Goal: Find specific page/section: Find specific page/section

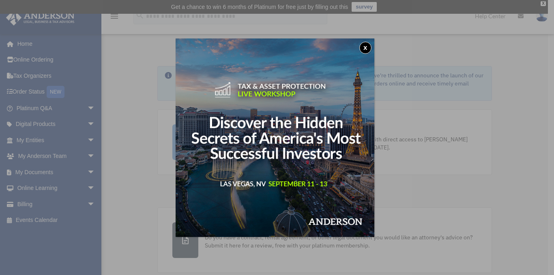
click at [366, 46] on button "x" at bounding box center [365, 48] width 12 height 12
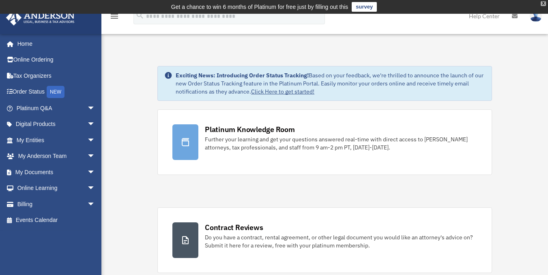
click at [543, 2] on div "X" at bounding box center [542, 3] width 5 height 5
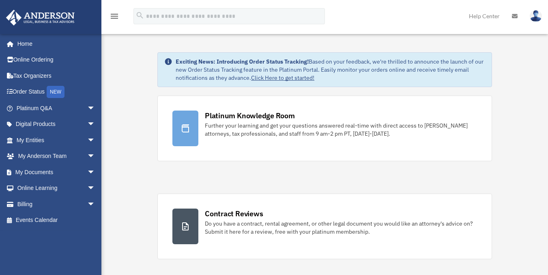
click at [113, 15] on icon "menu" at bounding box center [114, 16] width 10 height 10
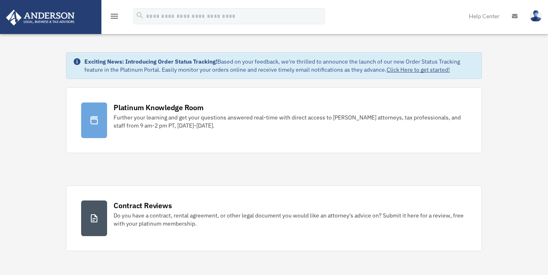
click at [118, 17] on icon "menu" at bounding box center [114, 16] width 10 height 10
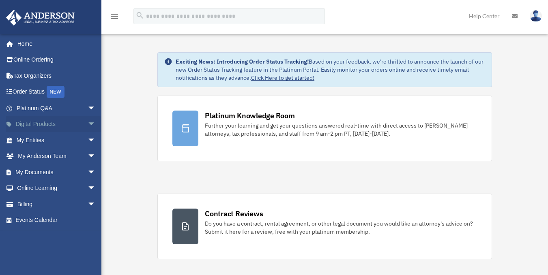
click at [75, 124] on link "Digital Products arrow_drop_down" at bounding box center [57, 124] width 102 height 16
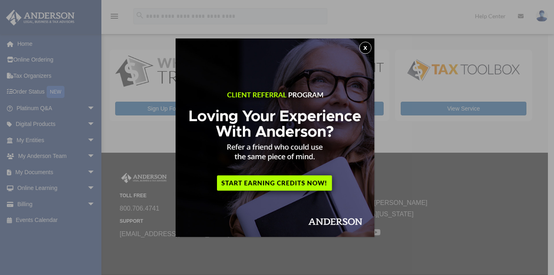
click at [366, 47] on button "x" at bounding box center [365, 48] width 12 height 12
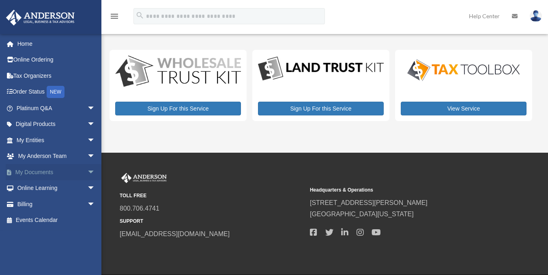
click at [87, 173] on span "arrow_drop_down" at bounding box center [95, 172] width 16 height 17
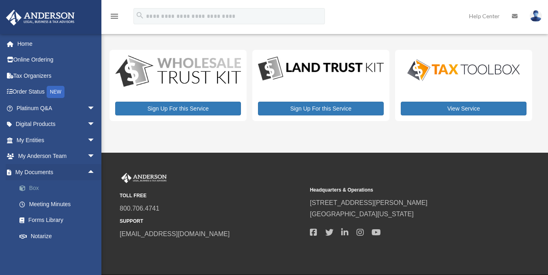
click at [34, 190] on link "Box" at bounding box center [59, 188] width 96 height 16
click at [25, 188] on span at bounding box center [26, 189] width 5 height 6
click at [39, 187] on link "Box" at bounding box center [59, 188] width 96 height 16
